Goal: Information Seeking & Learning: Compare options

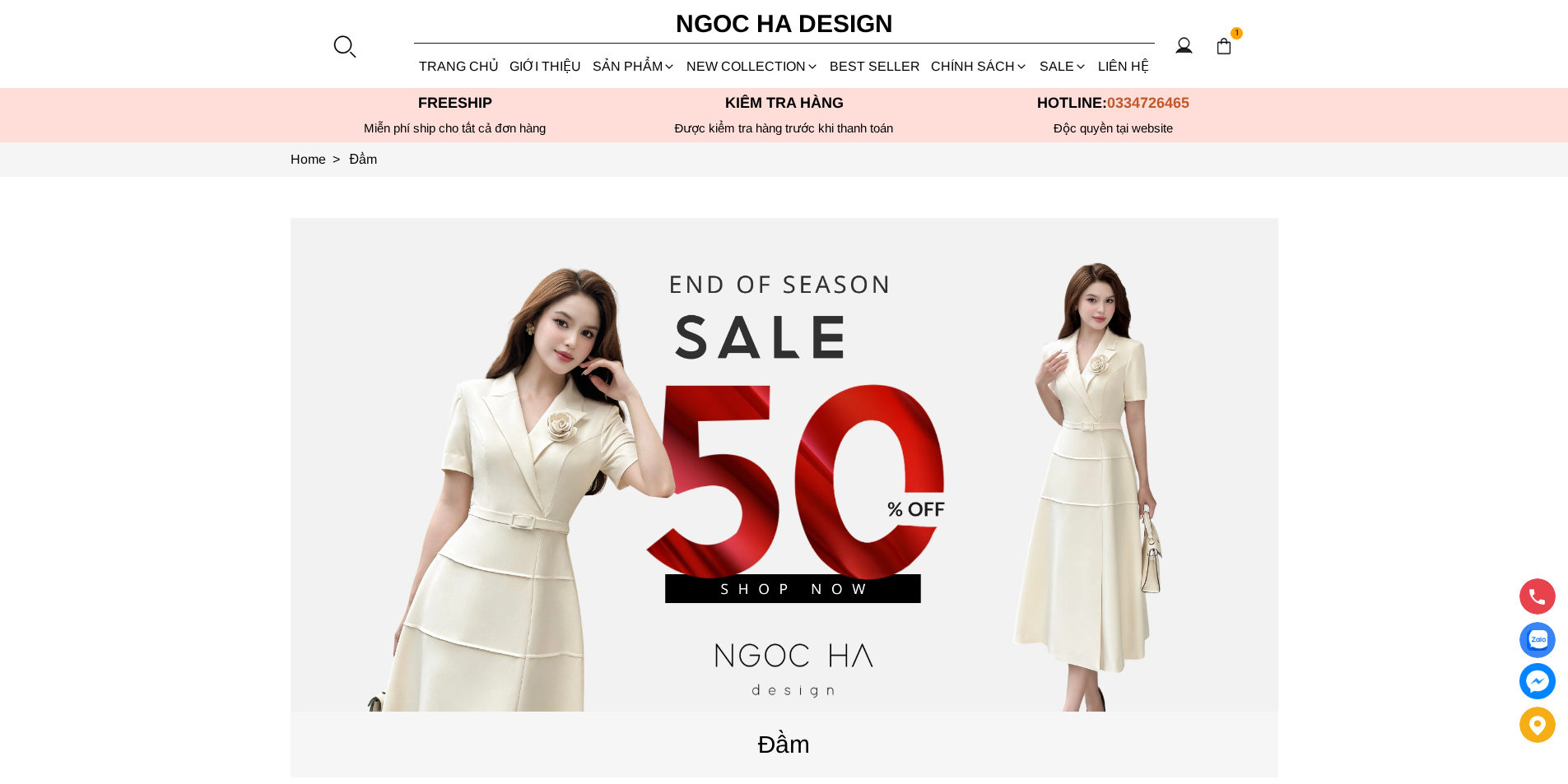
click at [351, 42] on div at bounding box center [344, 46] width 25 height 25
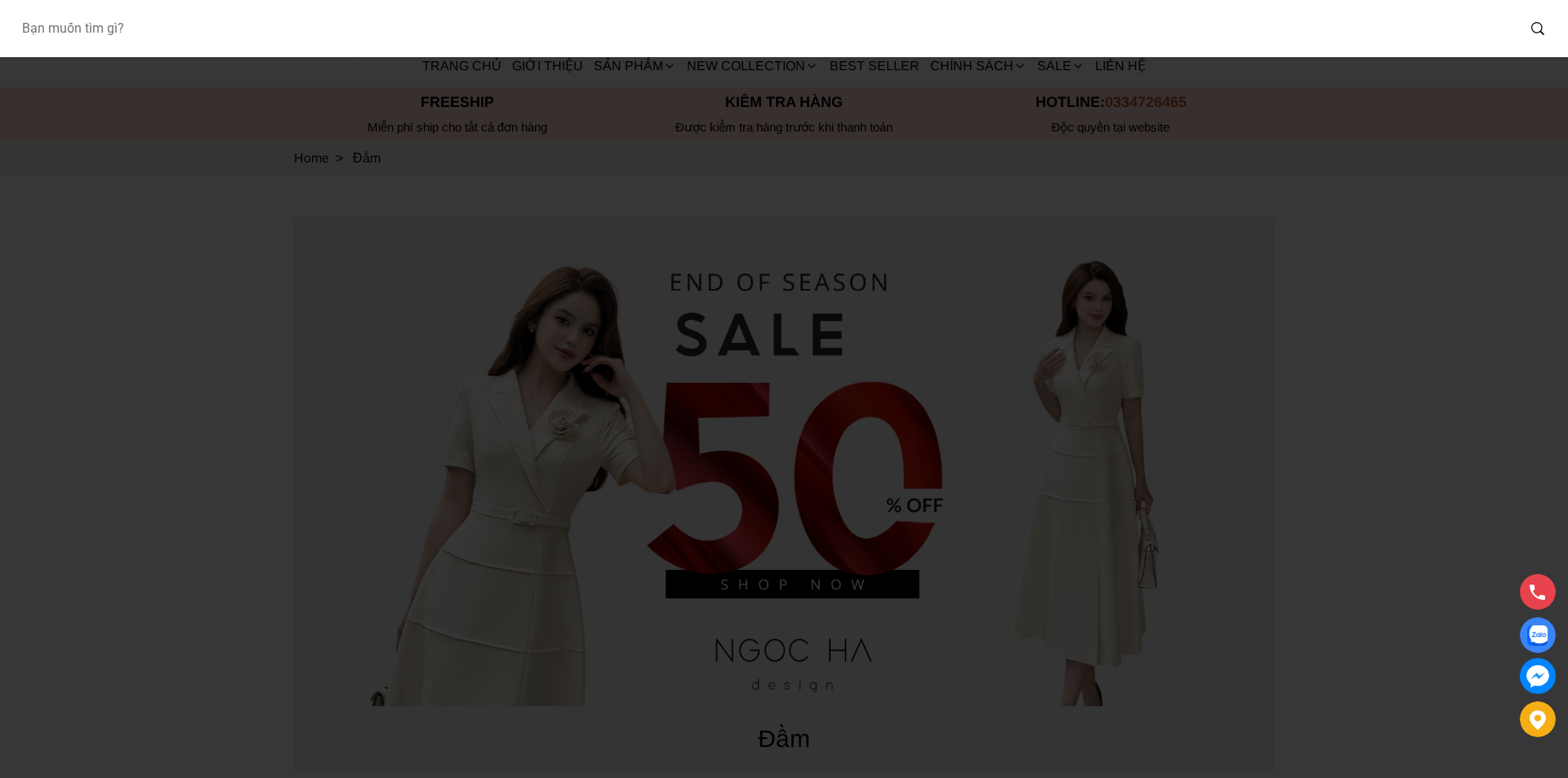
click at [236, 33] on input "Input search Bạn muốn tìm gì?" at bounding box center [762, 29] width 1508 height 38
type input "A936"
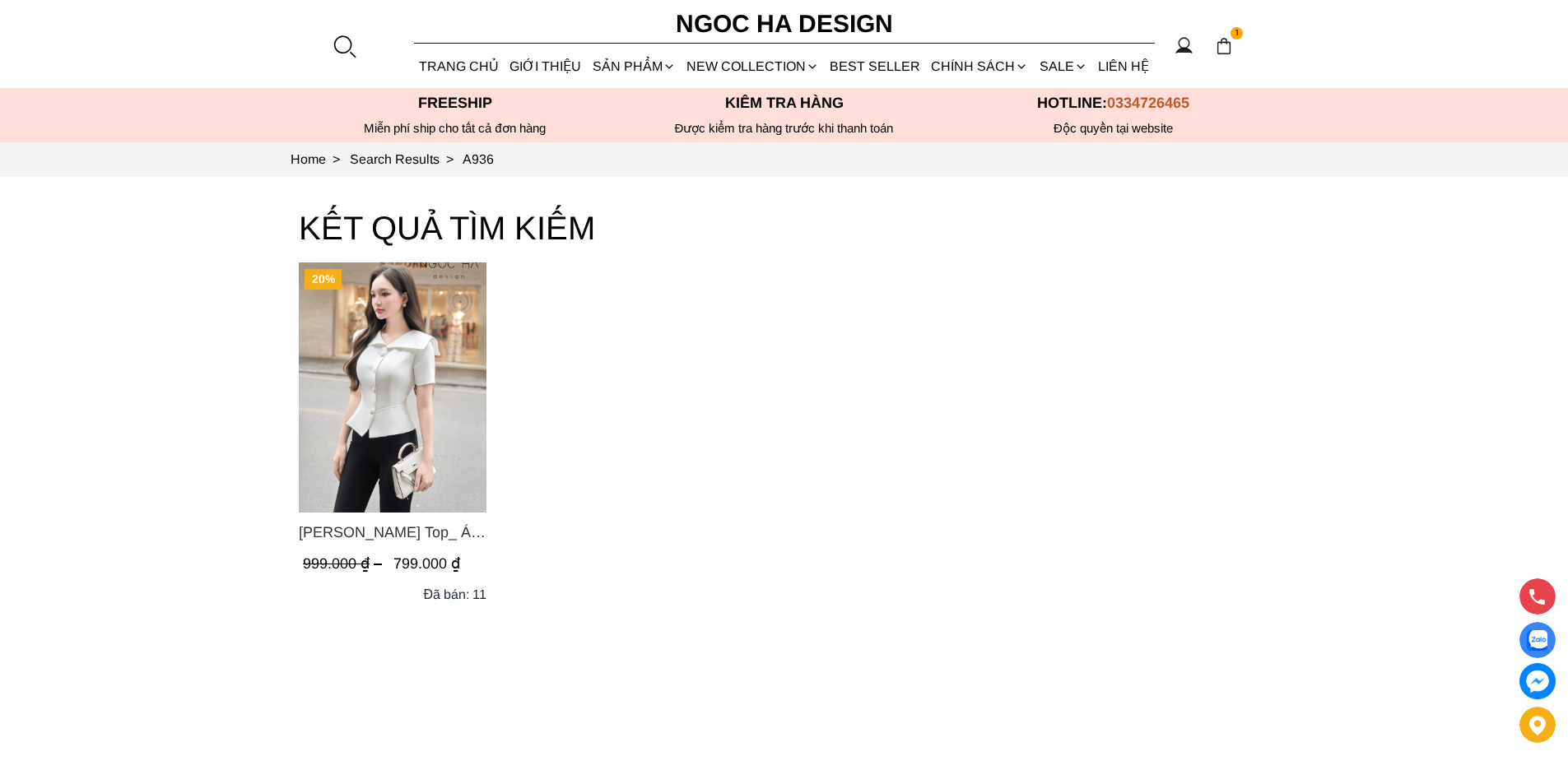
click at [366, 324] on img "Product image - Fiona Top_ Áo Vest Cách Điệu Cổ Ngang Vạt Chéo Tay Cộc Màu Trắn…" at bounding box center [393, 388] width 188 height 250
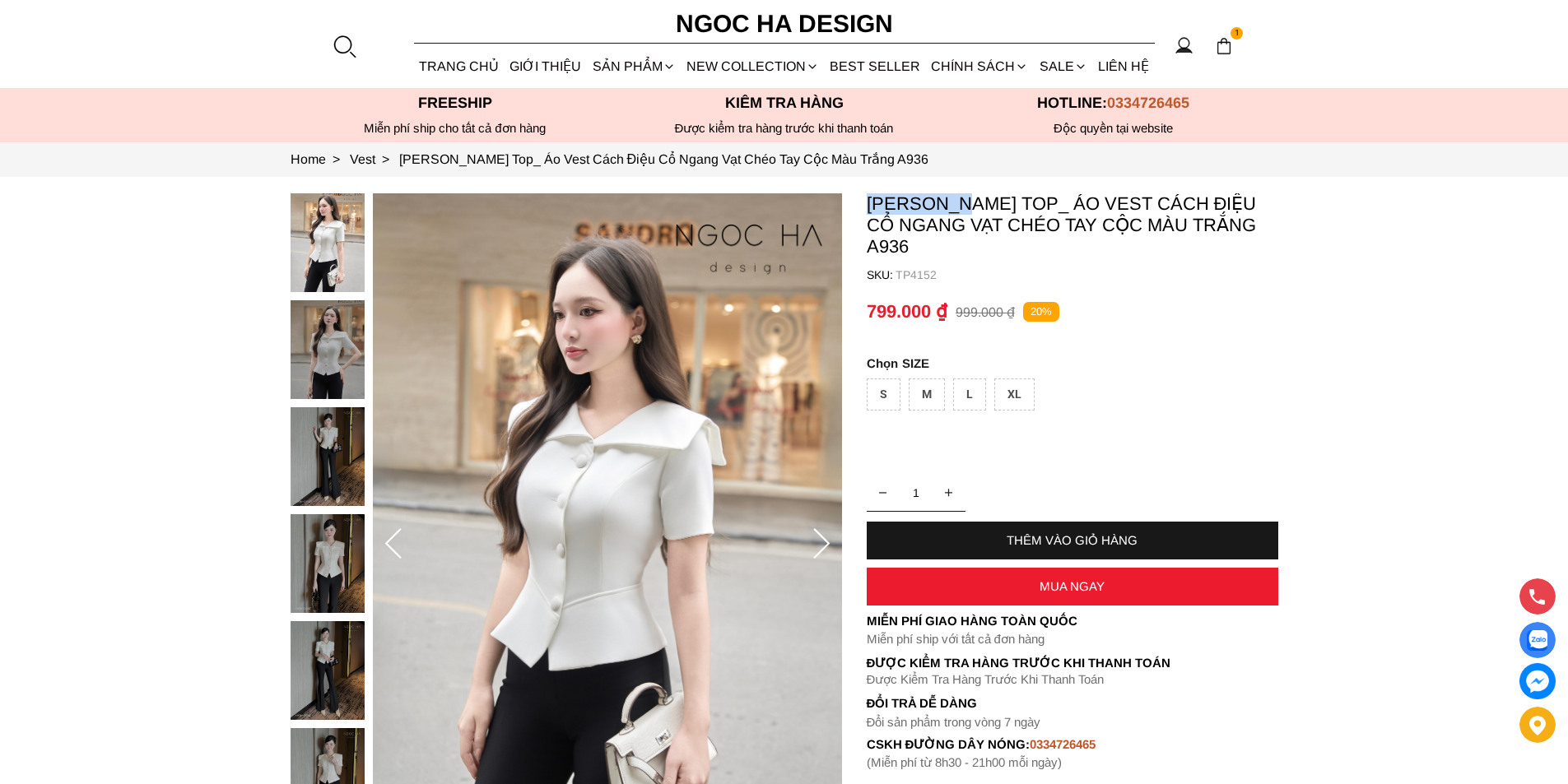
copy p "Fiona Top"
drag, startPoint x: 860, startPoint y: 204, endPoint x: 954, endPoint y: 210, distance: 94.2
click at [954, 210] on section "Fiona Top_ Áo Vest Cách Điệu Cổ Ngang Vạt Chéo Tay Cộc Màu Trắng A936 SKU: TP41…" at bounding box center [784, 544] width 1568 height 735
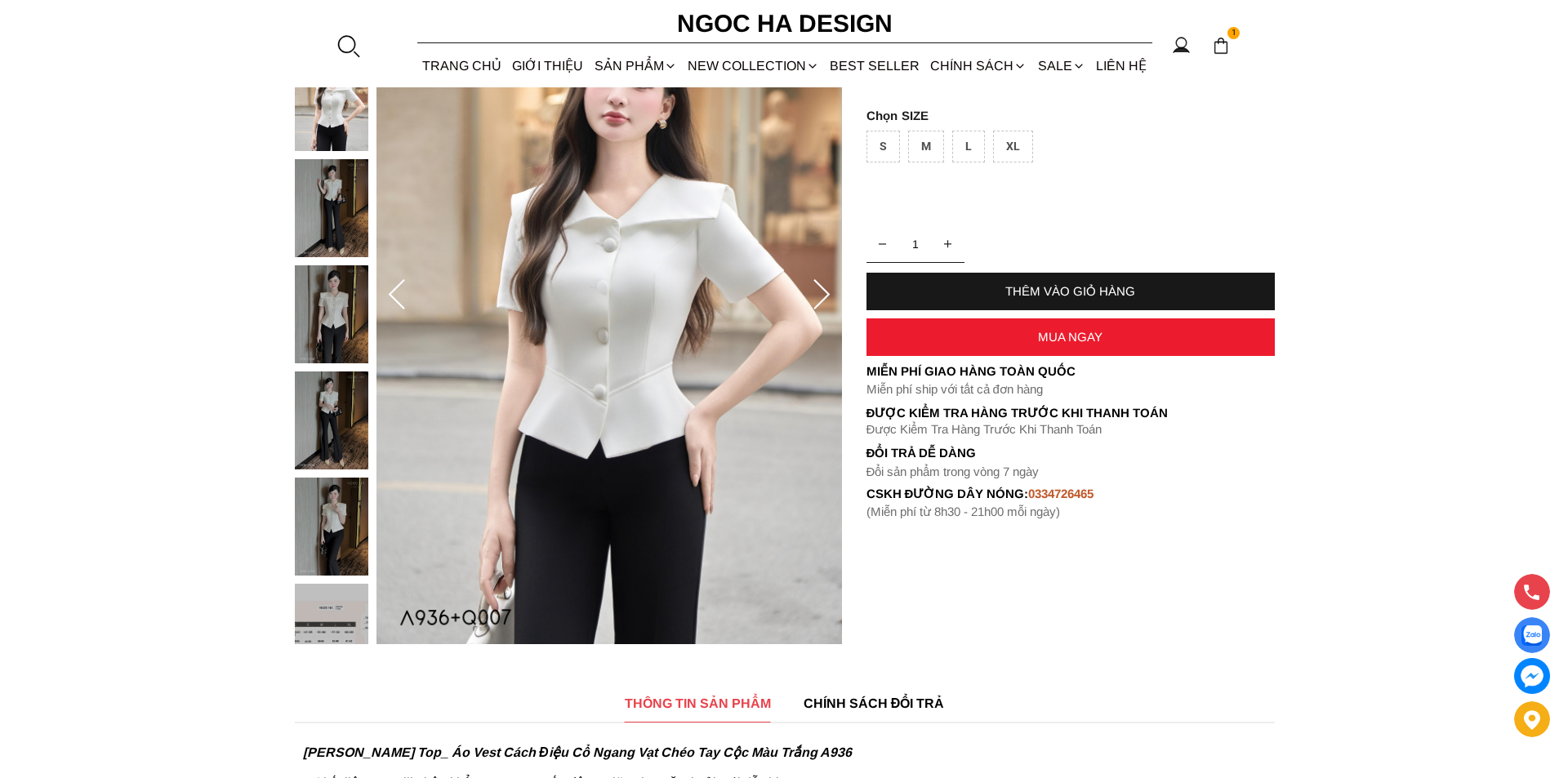
scroll to position [571, 0]
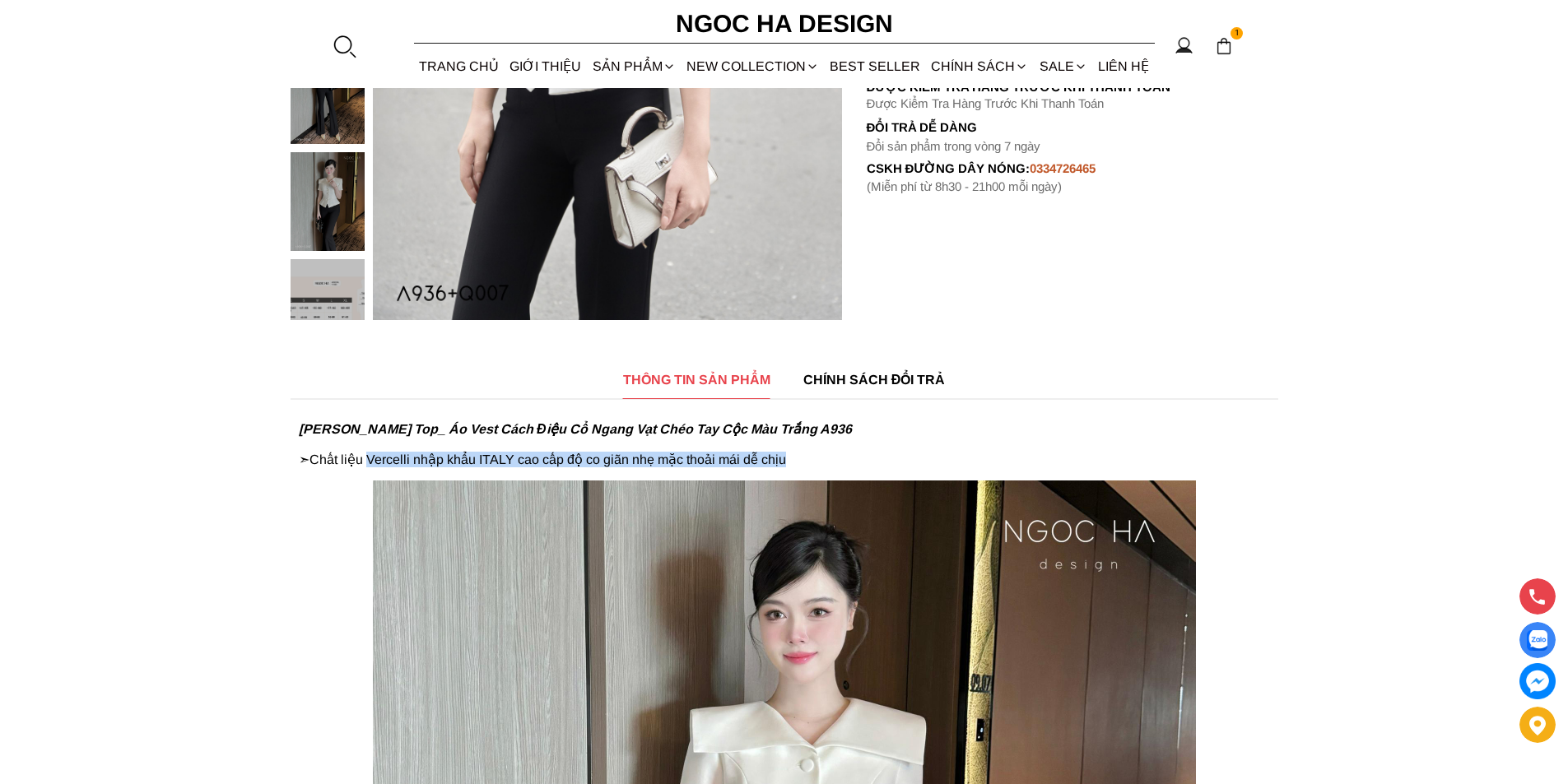
copy p "Vercelli nhập khẩu ITALY cao cấp độ co giãn nhẹ mặc thoải mái dễ chịu"
drag, startPoint x: 372, startPoint y: 457, endPoint x: 808, endPoint y: 459, distance: 436.0
click at [808, 459] on p "Fiona Top_ Áo Vest Cách Điệu Cổ Ngang Vạt Chéo Tay Cộc Màu Trắng A936 ➣ Chất li…" at bounding box center [784, 445] width 971 height 46
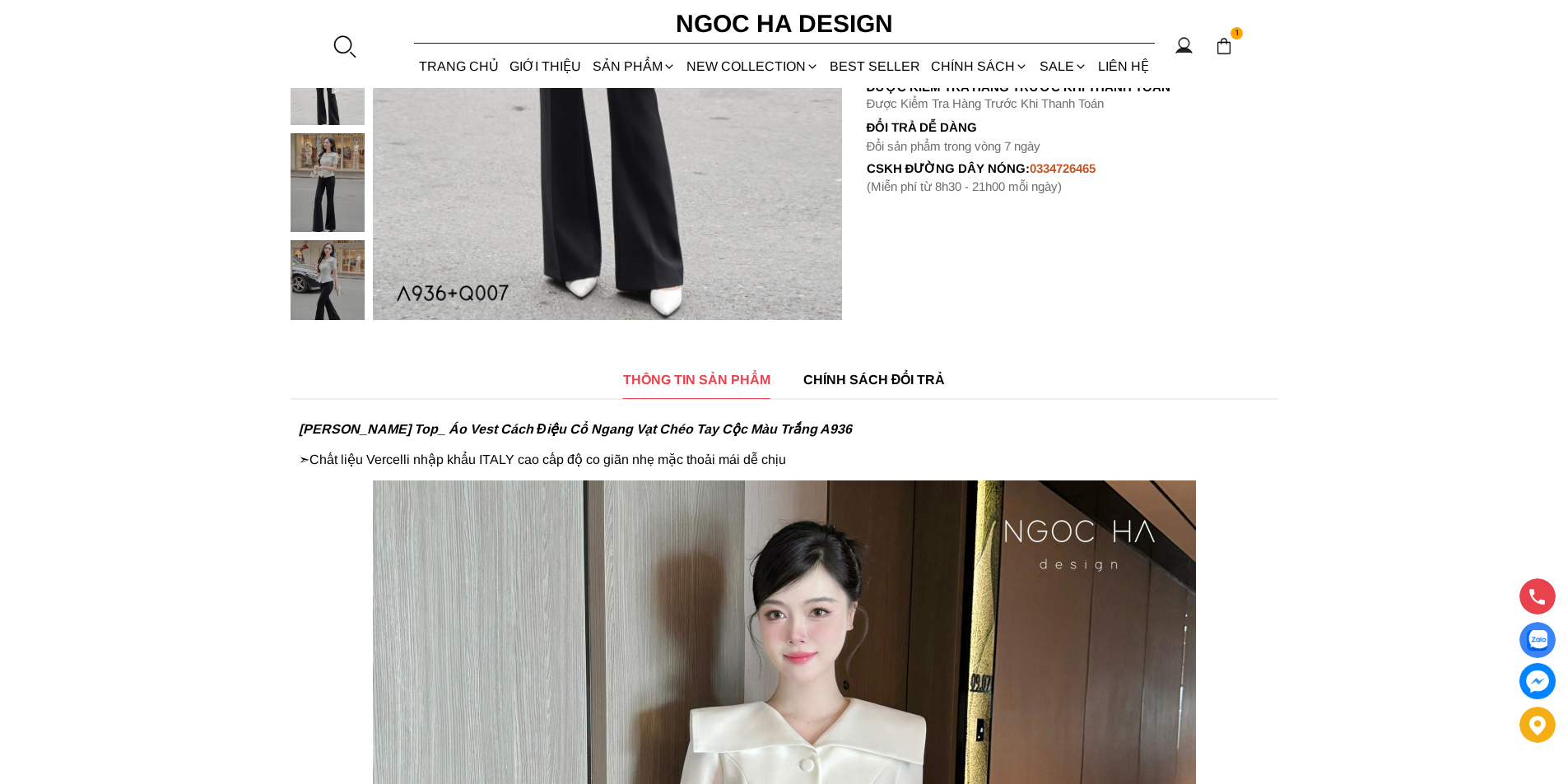
click at [343, 39] on div at bounding box center [344, 46] width 25 height 25
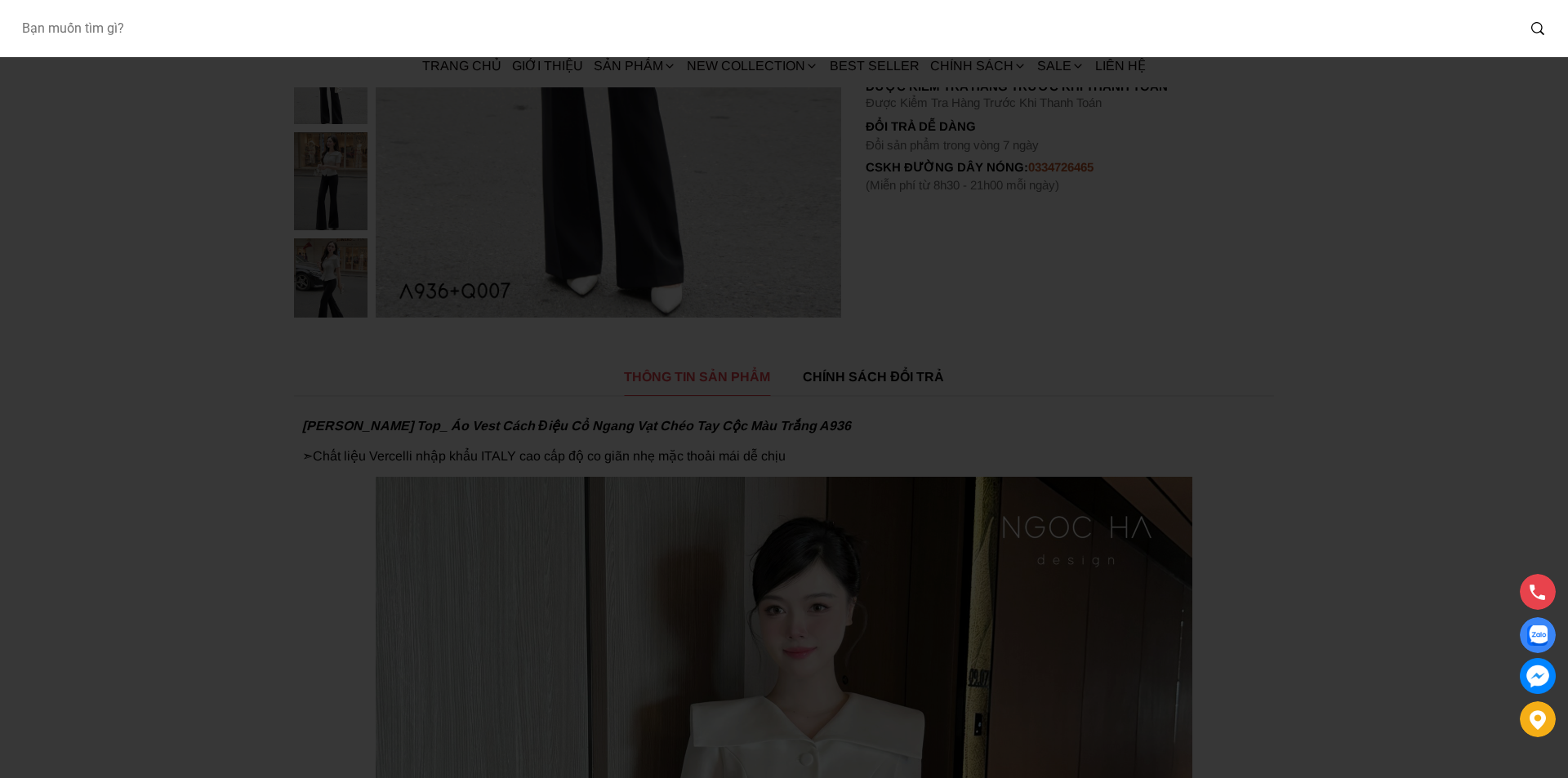
click at [240, 45] on input "Input search Bạn muốn tìm gì?" at bounding box center [762, 29] width 1508 height 38
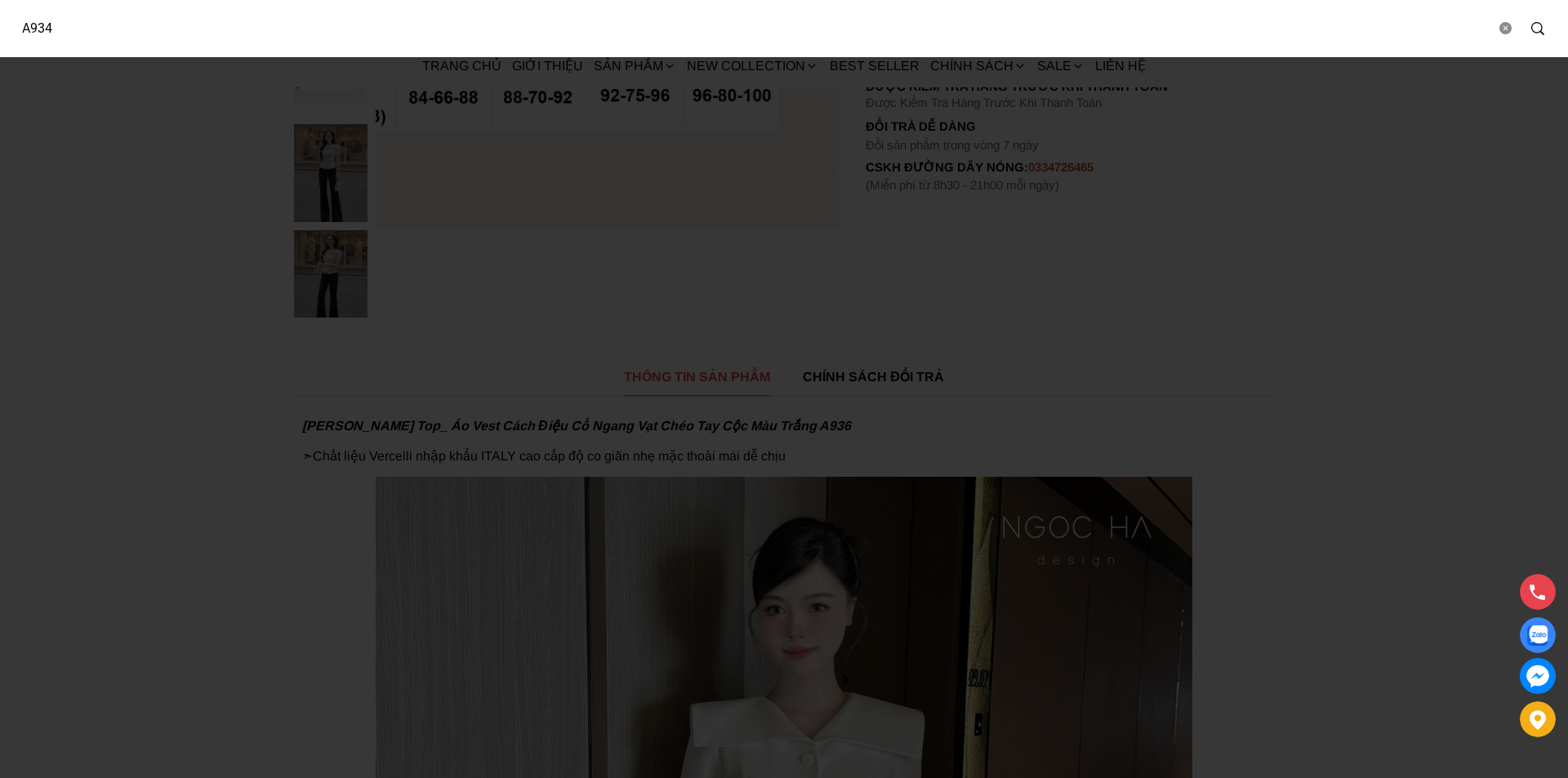
type input "A934"
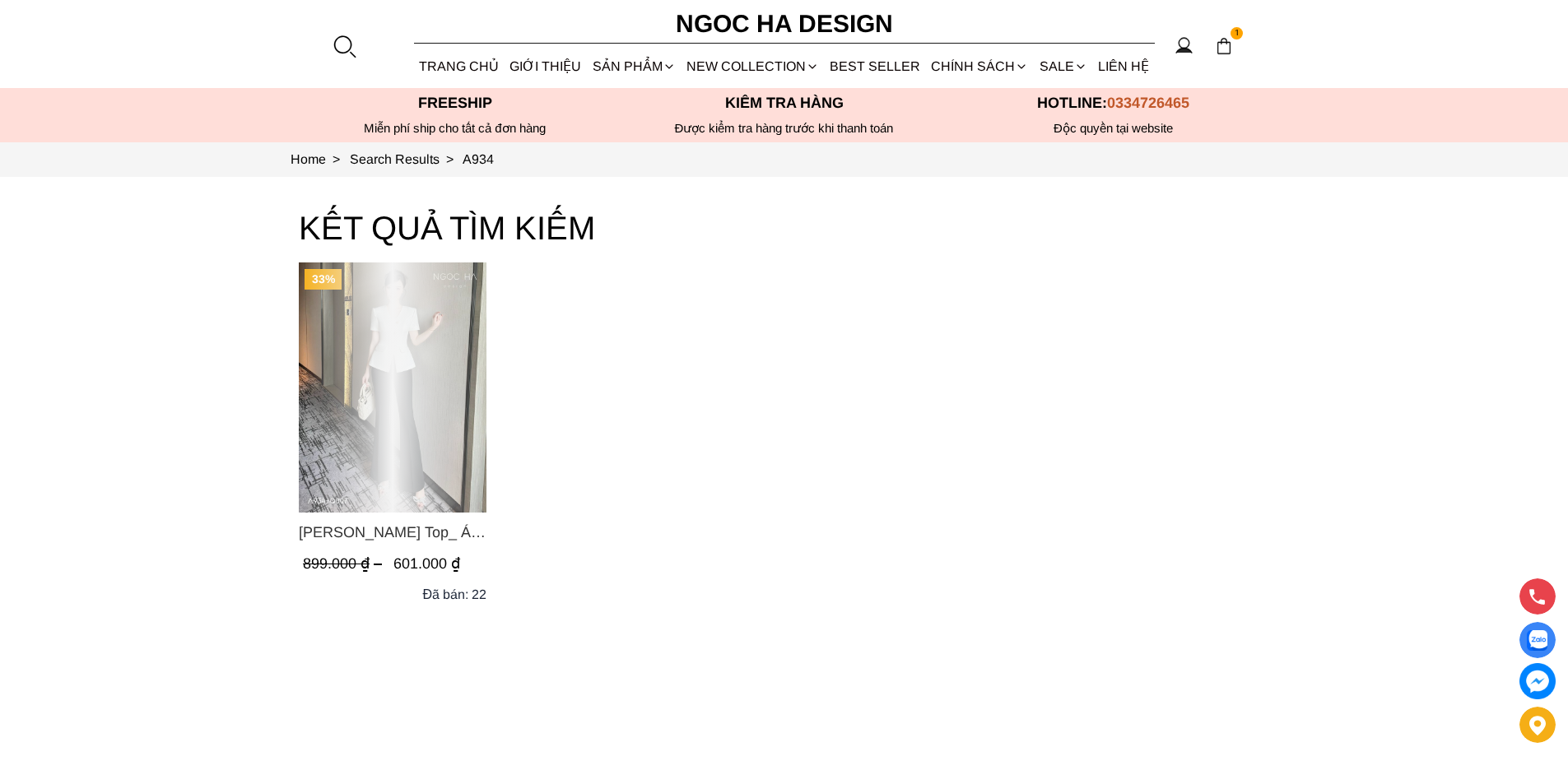
click at [422, 441] on div "Product image - Amy Top_ Áo Vạt Chéo Đính 3 Cúc Tay Cộc Màu Trắng A934" at bounding box center [393, 388] width 188 height 250
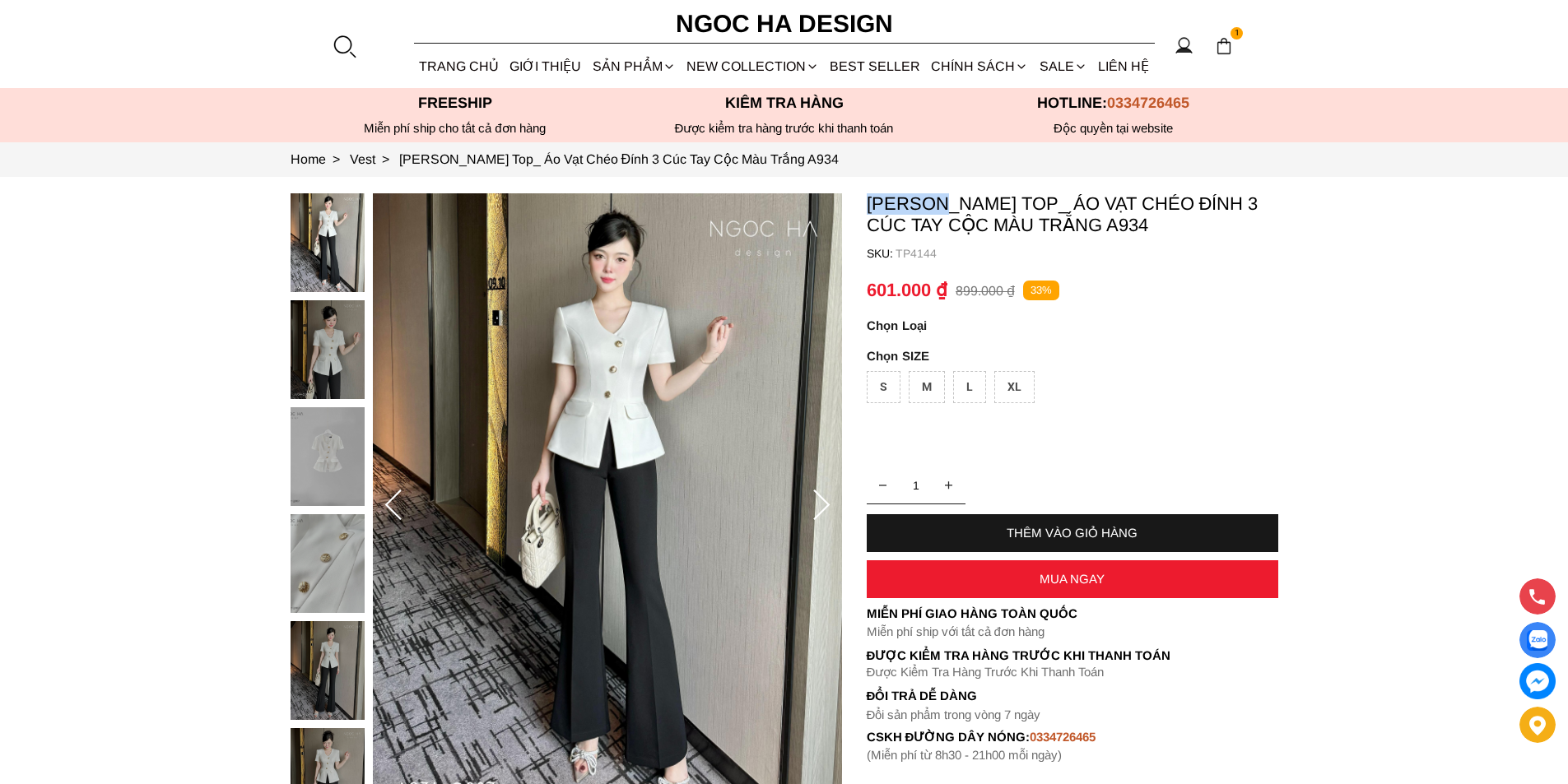
copy p "[PERSON_NAME]"
drag, startPoint x: 865, startPoint y: 201, endPoint x: 946, endPoint y: 203, distance: 81.0
click at [946, 203] on section "[PERSON_NAME] Top_ Áo Vạt Chéo Đính 3 Cúc Tay Cộc Màu Trắng A934 SKU: TP4144 1 …" at bounding box center [784, 506] width 1568 height 658
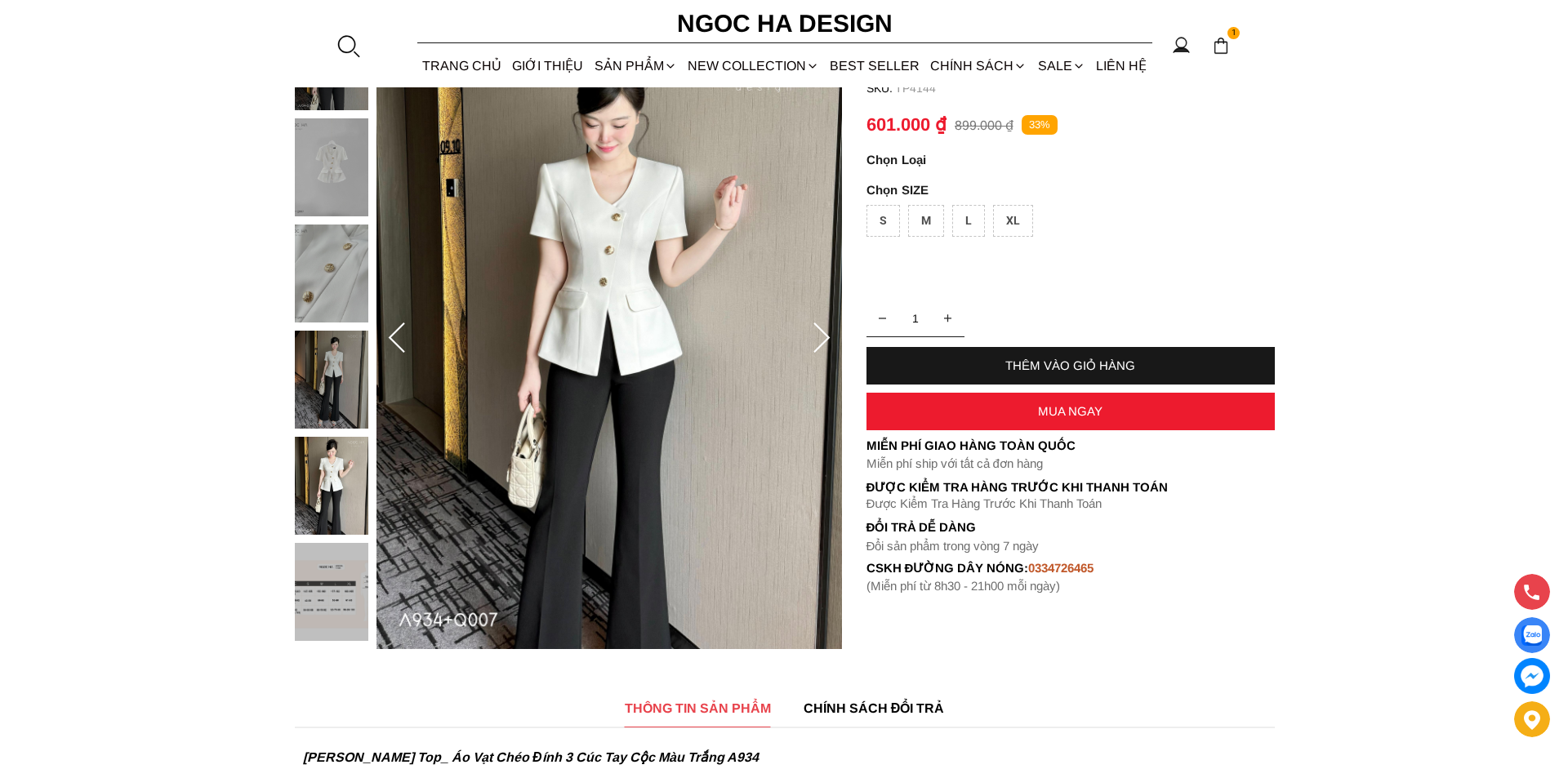
scroll to position [490, 0]
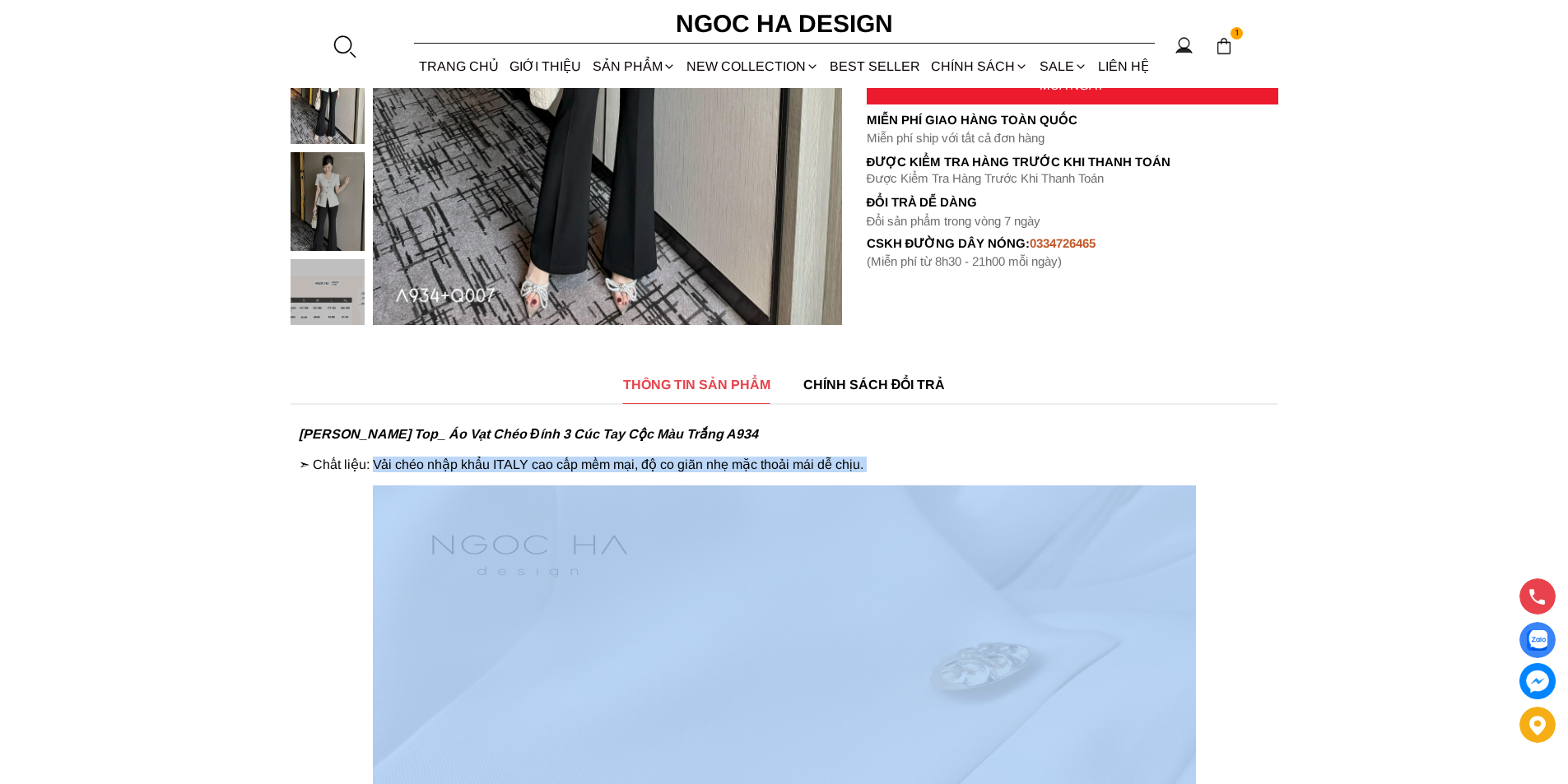
copy div "Vải chéo nhập khẩu ITALY cao cấp mềm mại, độ co giãn nhẹ mặc thoải mái dễ chịu."
drag, startPoint x: 376, startPoint y: 464, endPoint x: 922, endPoint y: 477, distance: 546.2
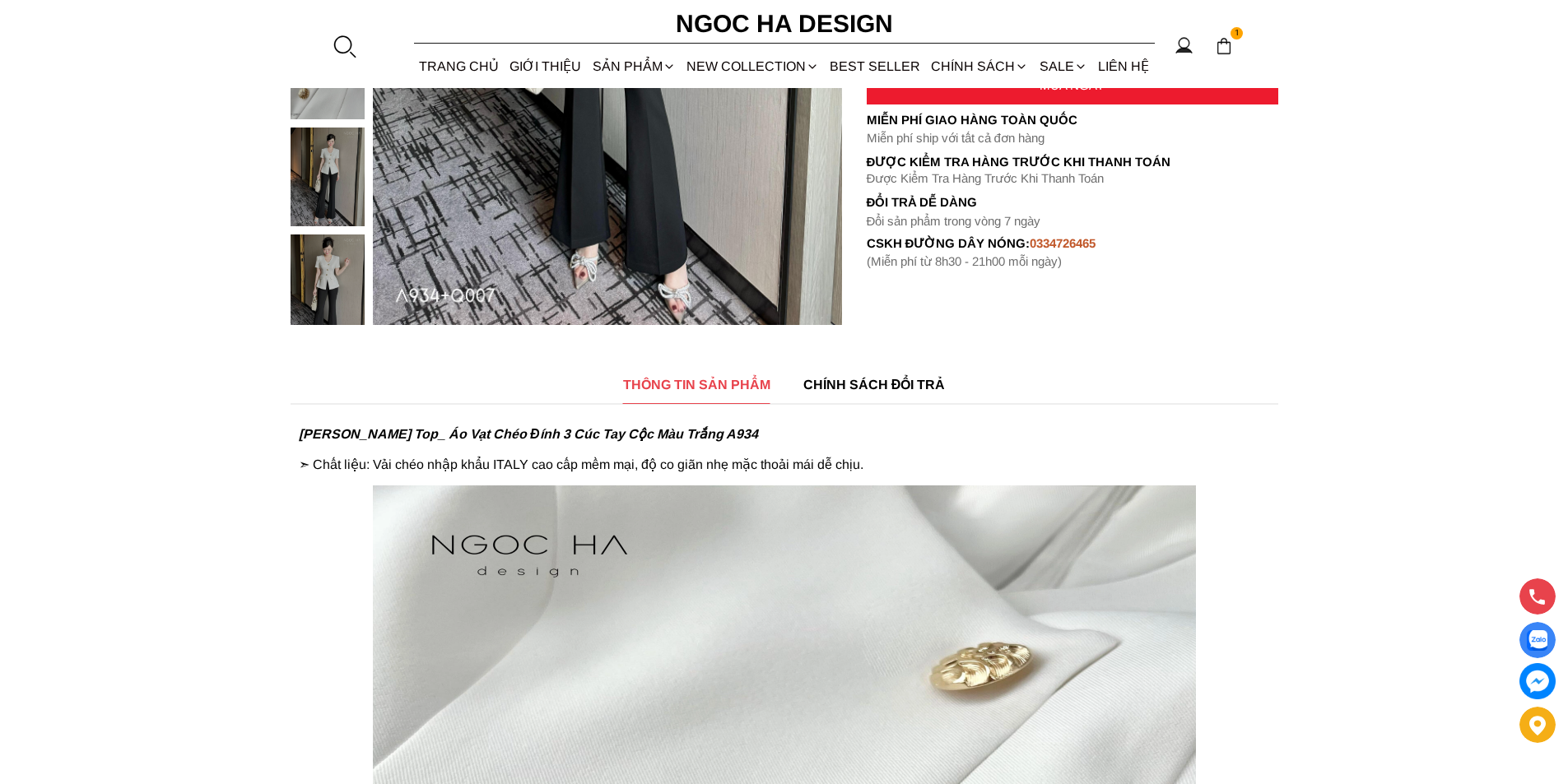
click at [341, 43] on div at bounding box center [344, 46] width 25 height 25
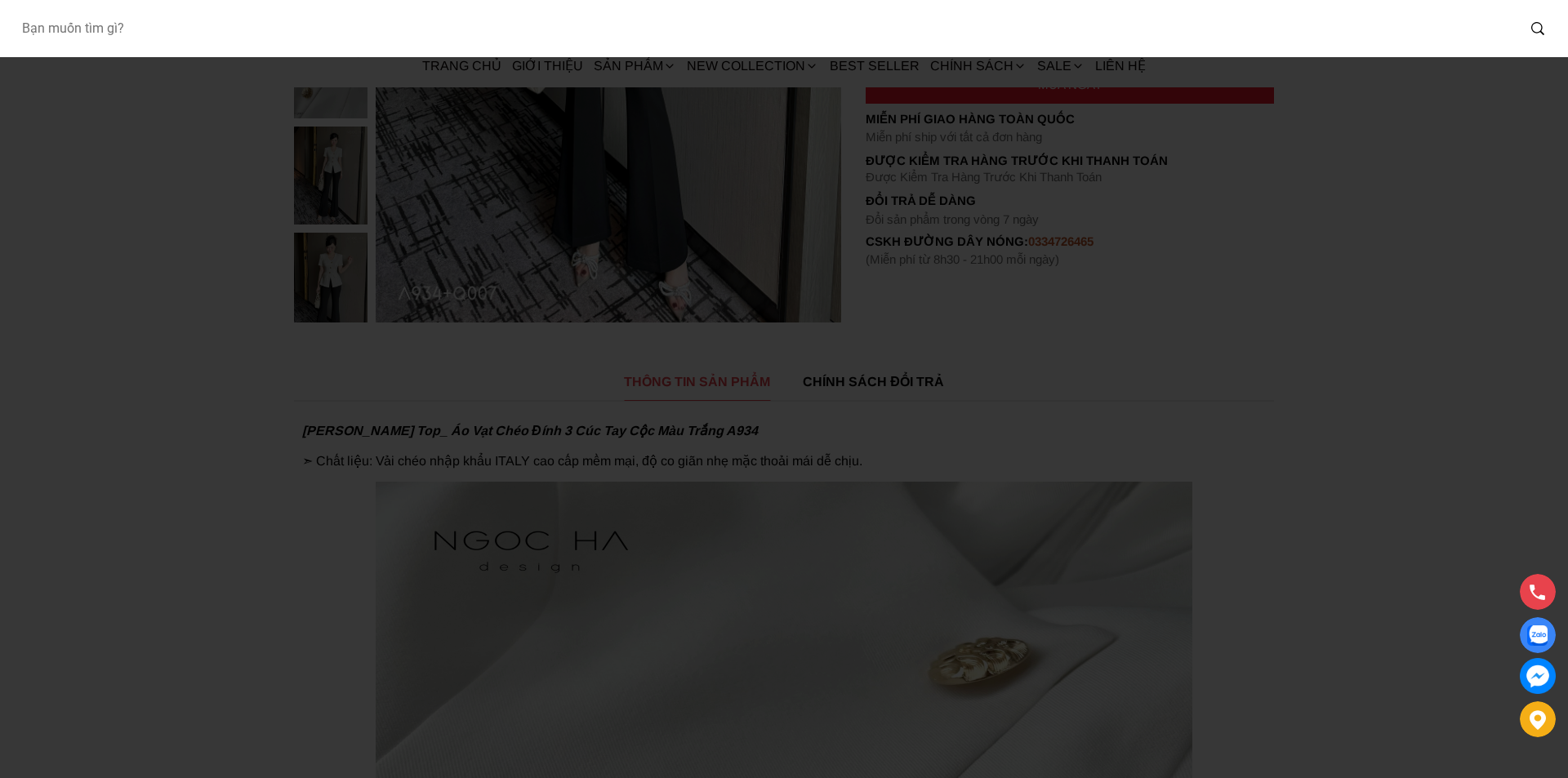
click at [284, 42] on input "Input search Bạn muốn tìm gì?" at bounding box center [762, 29] width 1508 height 38
type input "A922"
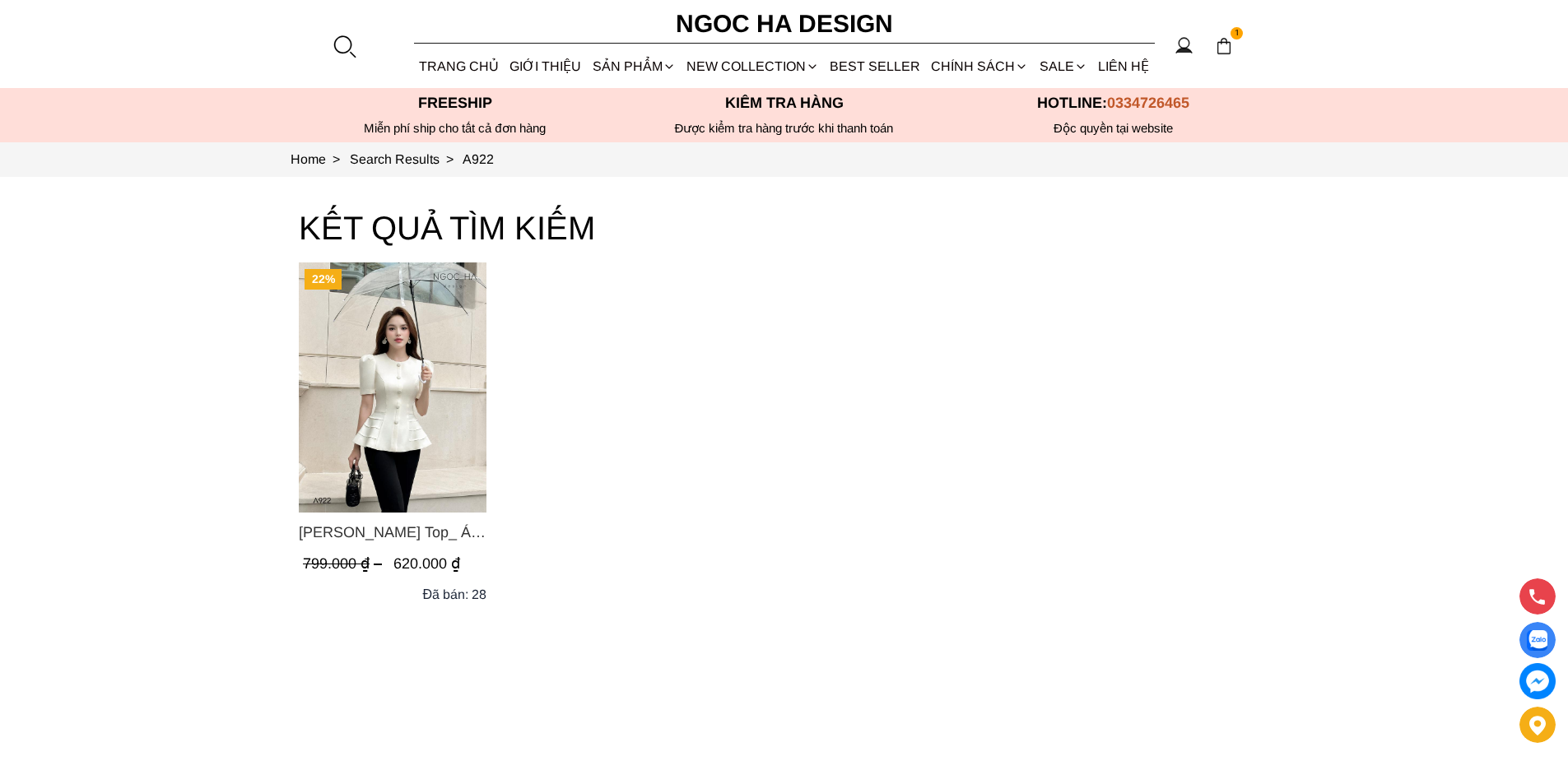
click at [435, 378] on img "Product image - Ellie Top_ Áo Cổ Tròn Tùng May Gân Nổi Màu Kem A922" at bounding box center [393, 388] width 188 height 250
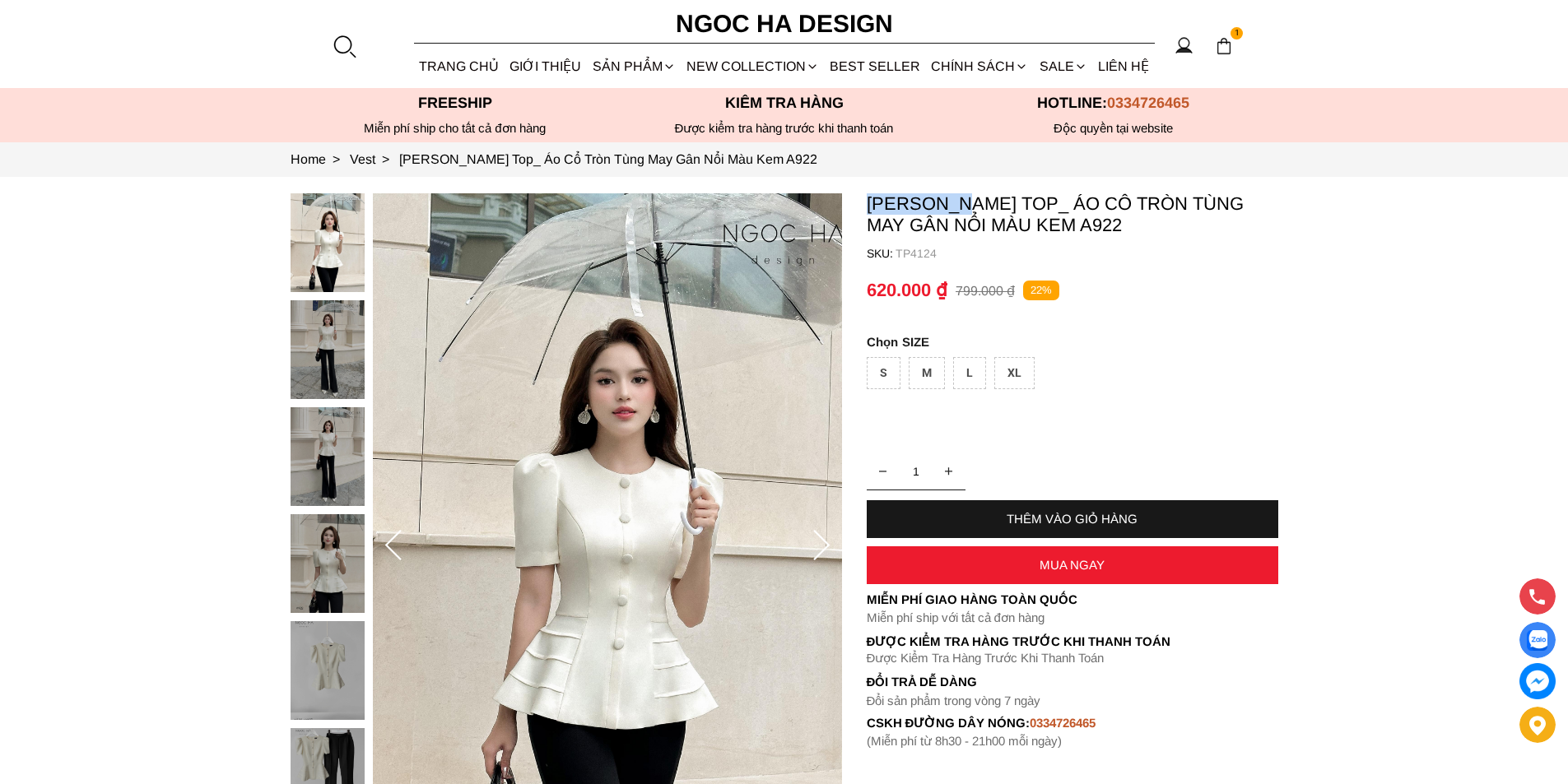
copy p "Ellie Top"
drag, startPoint x: 861, startPoint y: 197, endPoint x: 961, endPoint y: 203, distance: 100.2
click at [961, 203] on section "[PERSON_NAME] Top_ Áo Cổ Tròn Tùng May Gân Nổi Màu Kem A922 SKU: TP4124 1 THÊM …" at bounding box center [784, 547] width 1568 height 740
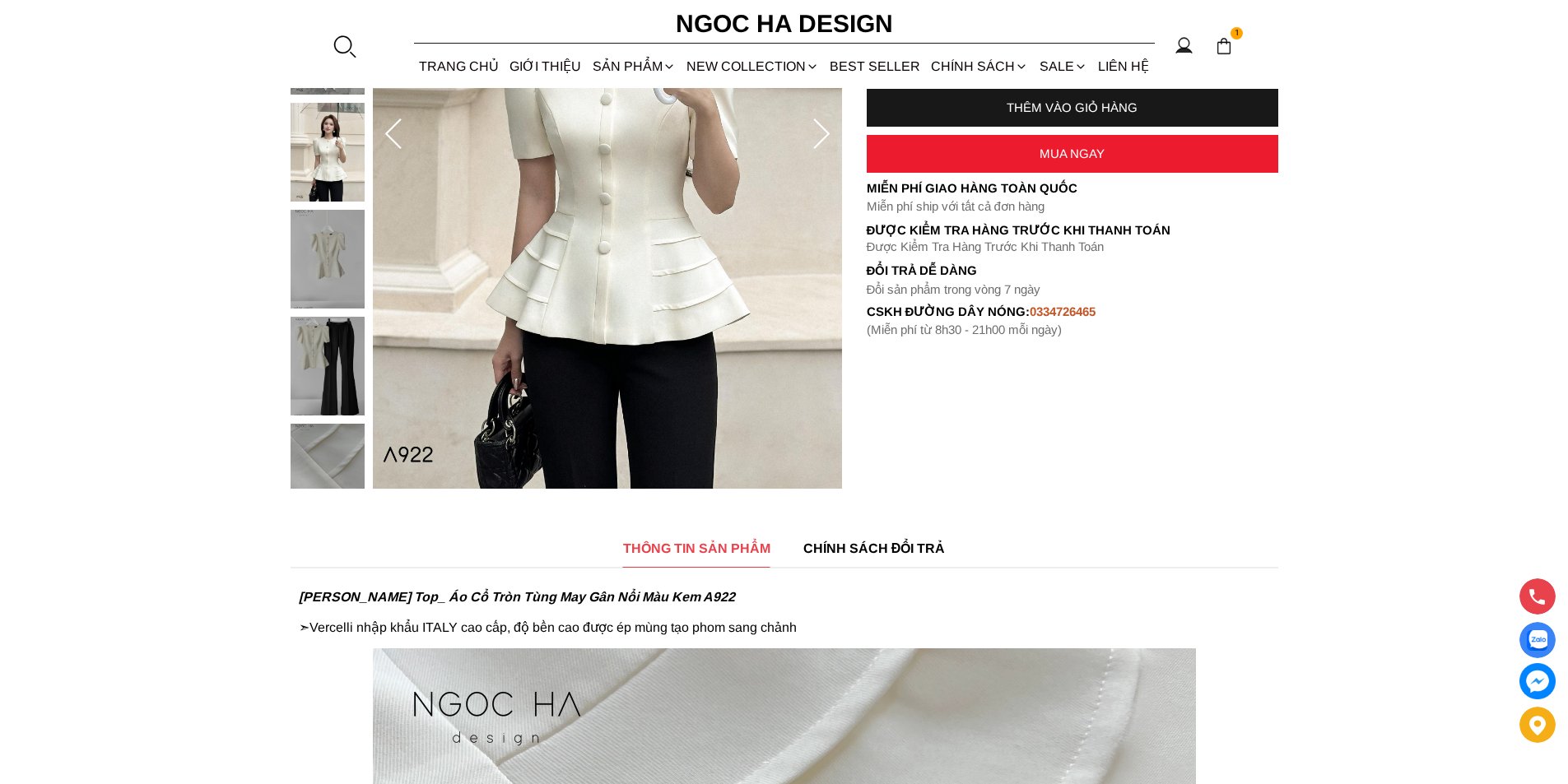
scroll to position [576, 0]
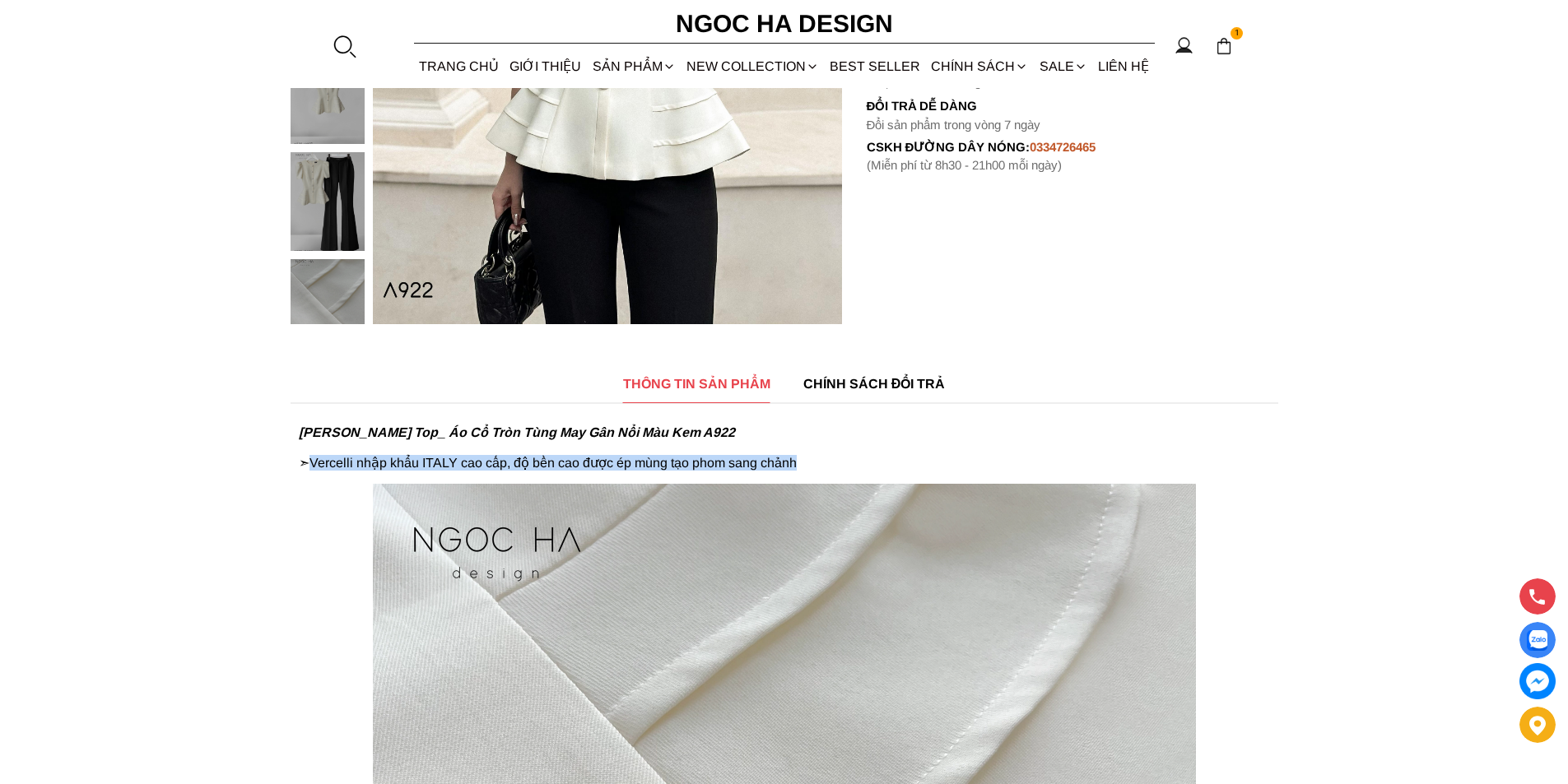
copy p "Vercelli nhập khẩu ITALY cao cấp, độ bền cao được ép mùng tạo phom sang chảnh"
drag, startPoint x: 314, startPoint y: 460, endPoint x: 884, endPoint y: 463, distance: 570.0
click at [884, 463] on p "Ellie Top_ Áo Cổ Tròn Tùng May Gân Nổi Màu Kem A922 ➣Vercelli nhập khẩu [GEOGRA…" at bounding box center [784, 448] width 971 height 45
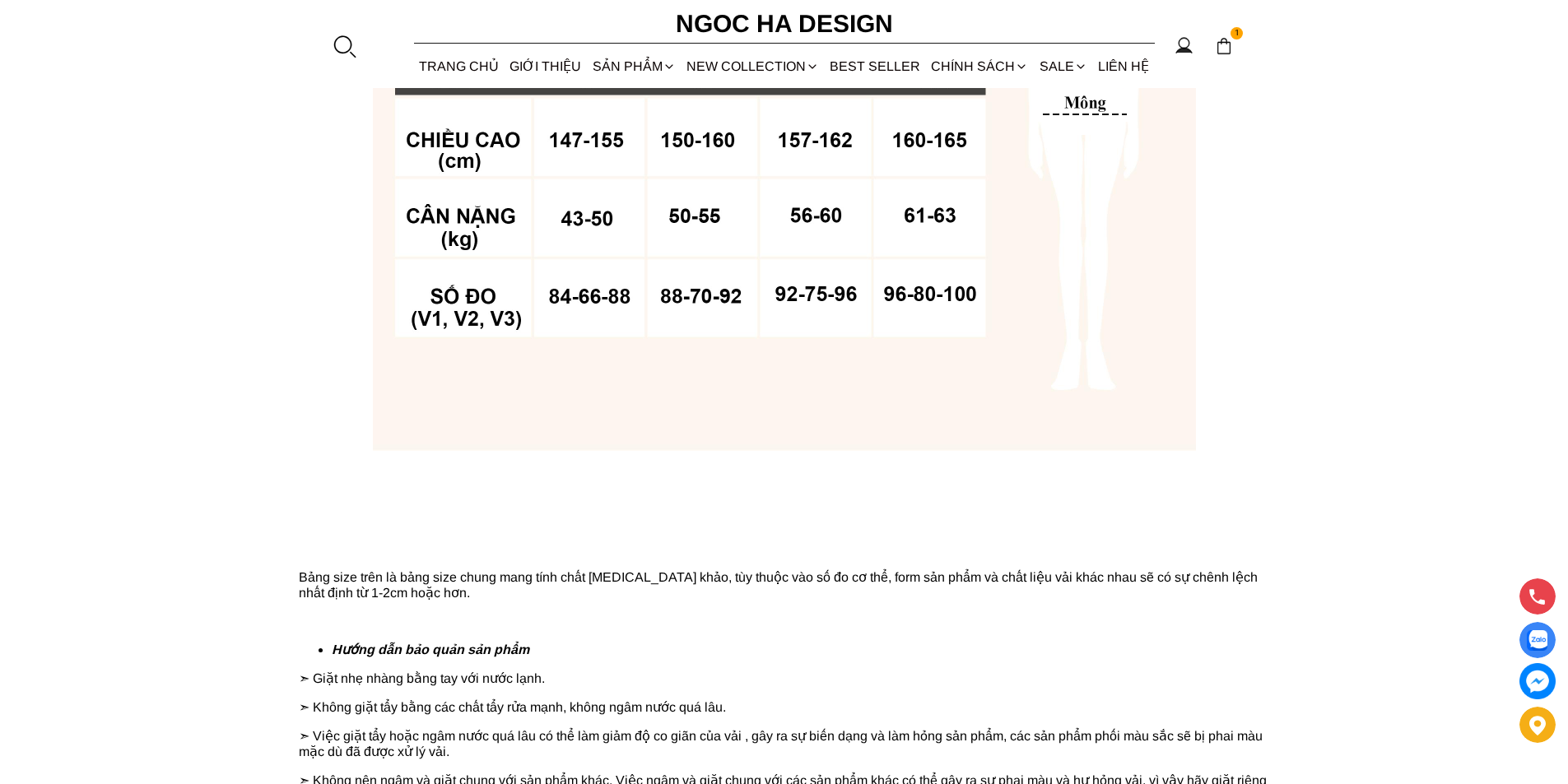
scroll to position [3785, 0]
